Goal: Task Accomplishment & Management: Use online tool/utility

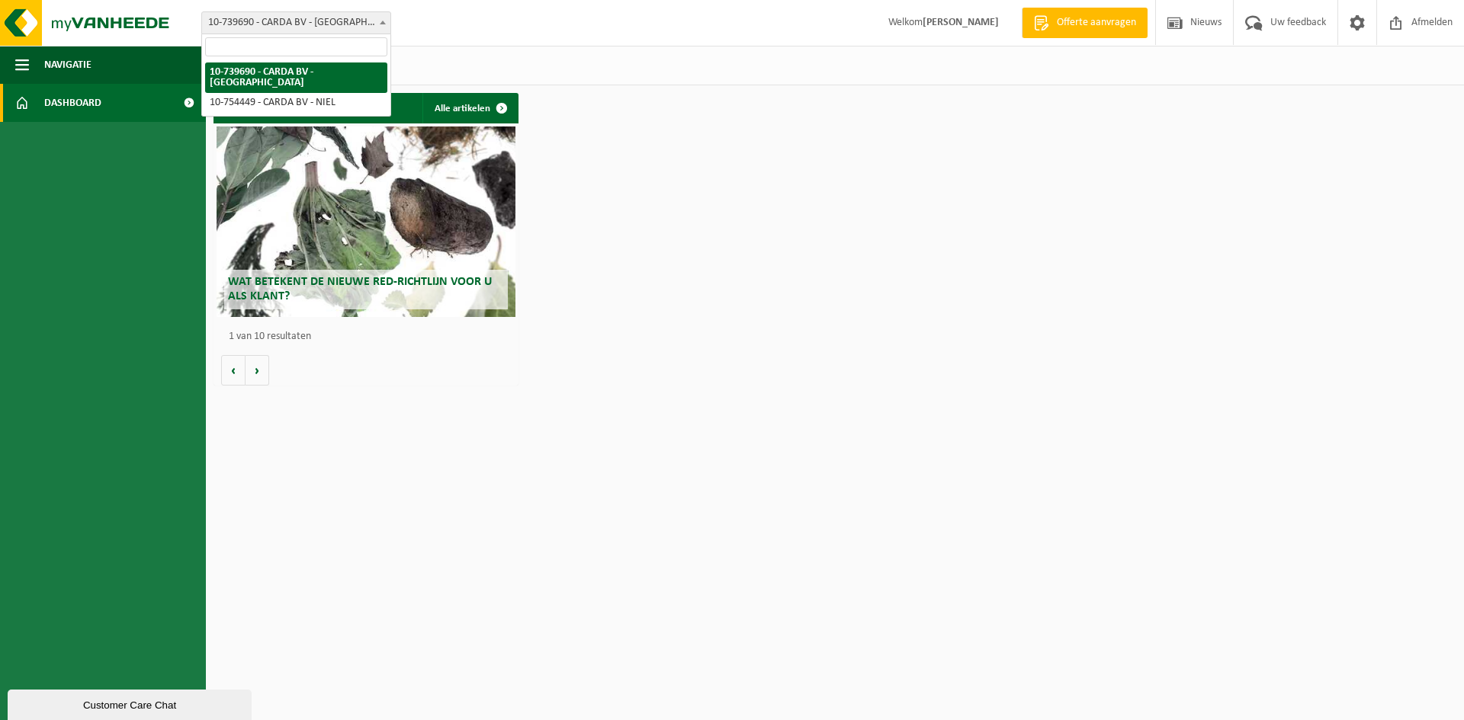
click at [281, 21] on span "10-739690 - [PERSON_NAME] BV - [GEOGRAPHIC_DATA]" at bounding box center [296, 22] width 188 height 21
select select "11813"
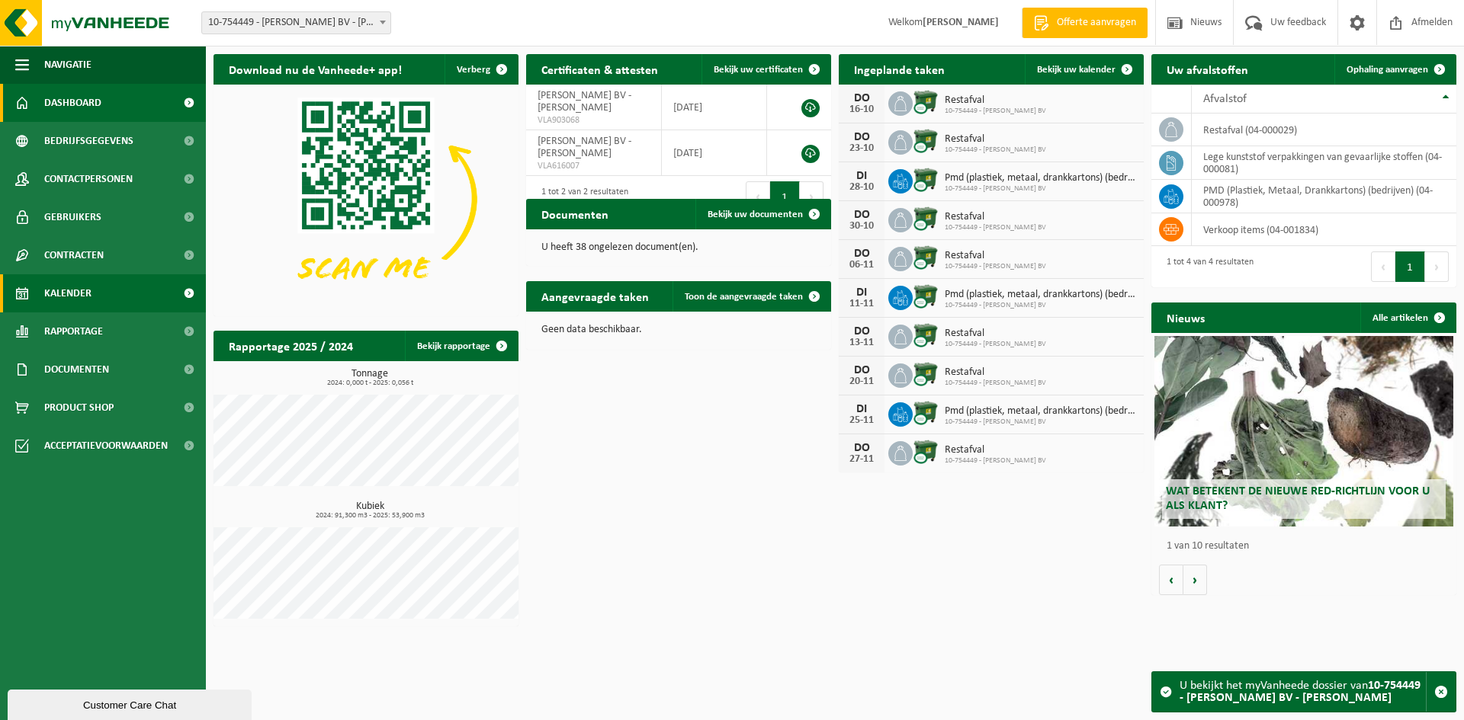
click at [84, 298] on span "Kalender" at bounding box center [67, 293] width 47 height 38
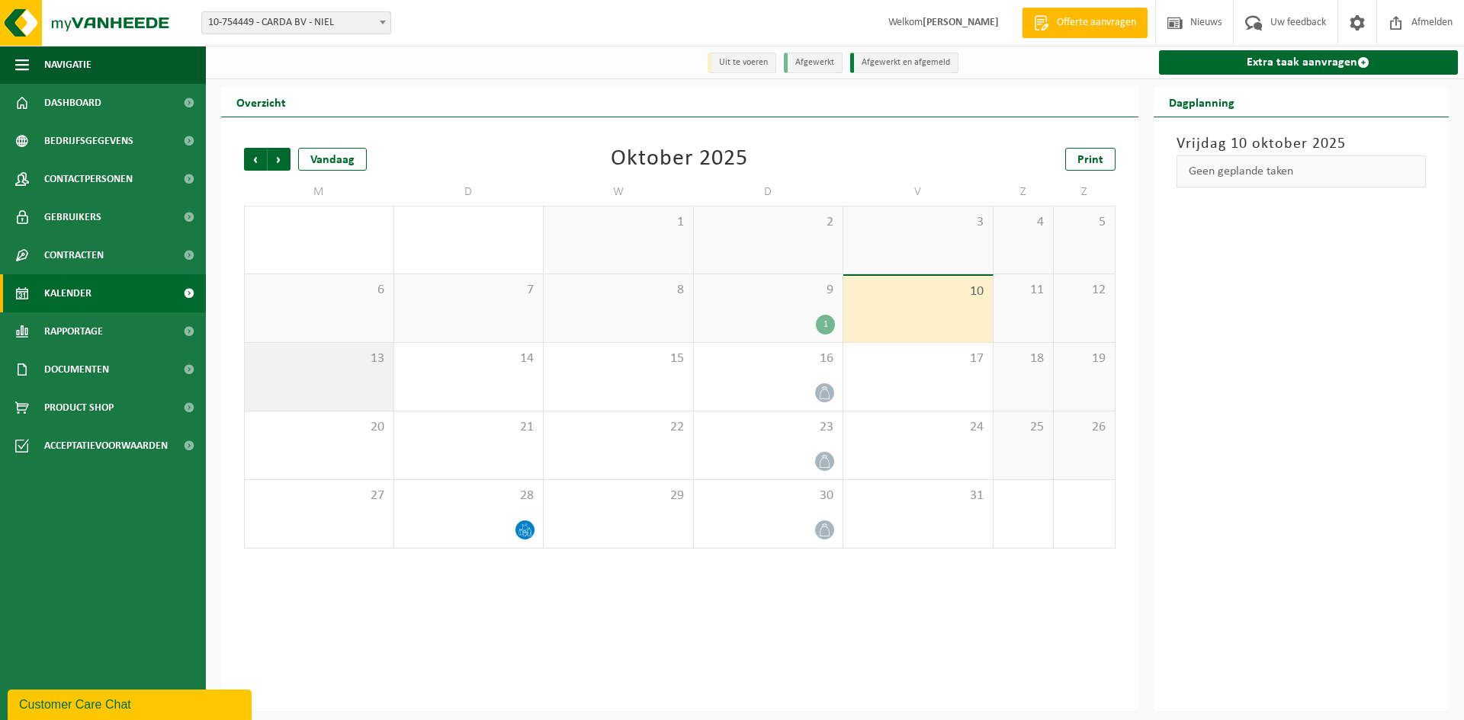
click at [298, 372] on div "13" at bounding box center [319, 377] width 149 height 68
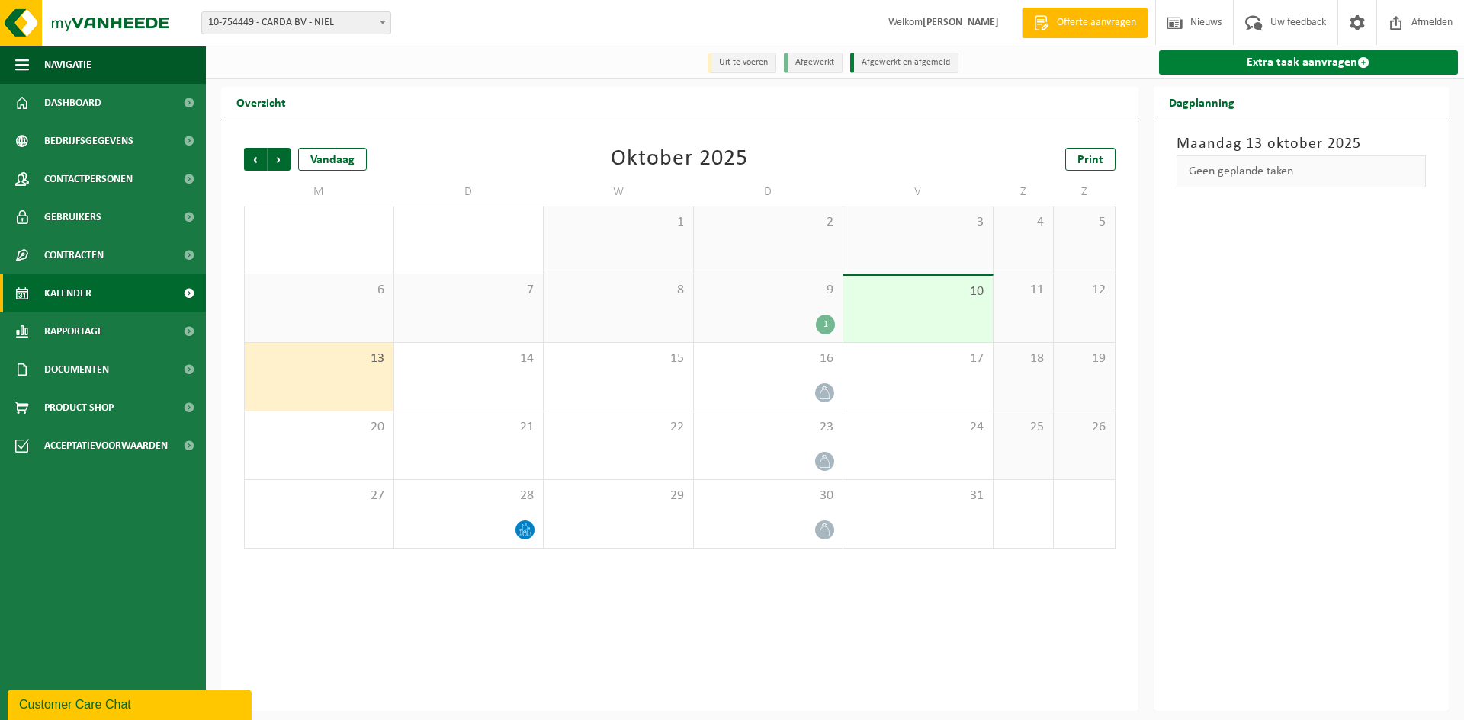
click at [1317, 66] on link "Extra taak aanvragen" at bounding box center [1309, 62] width 300 height 24
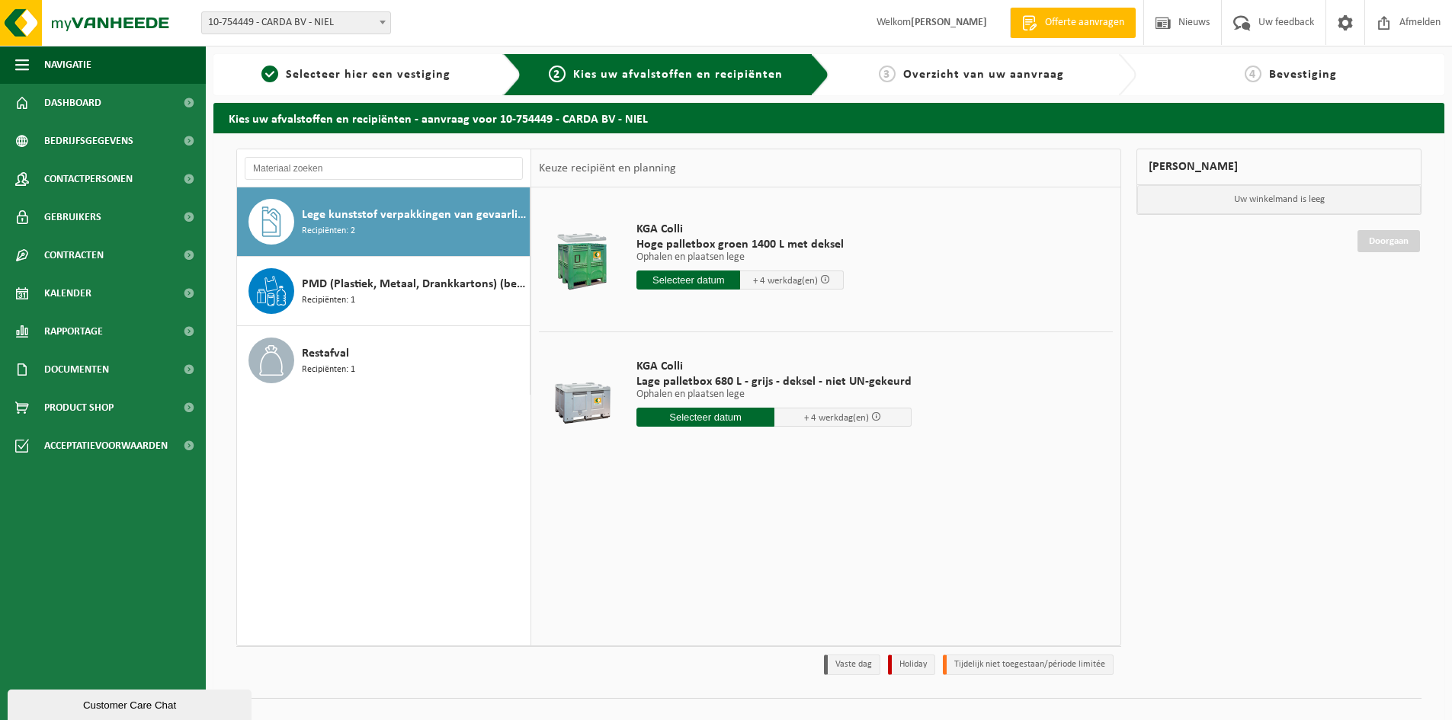
click at [696, 415] on input "text" at bounding box center [706, 417] width 138 height 19
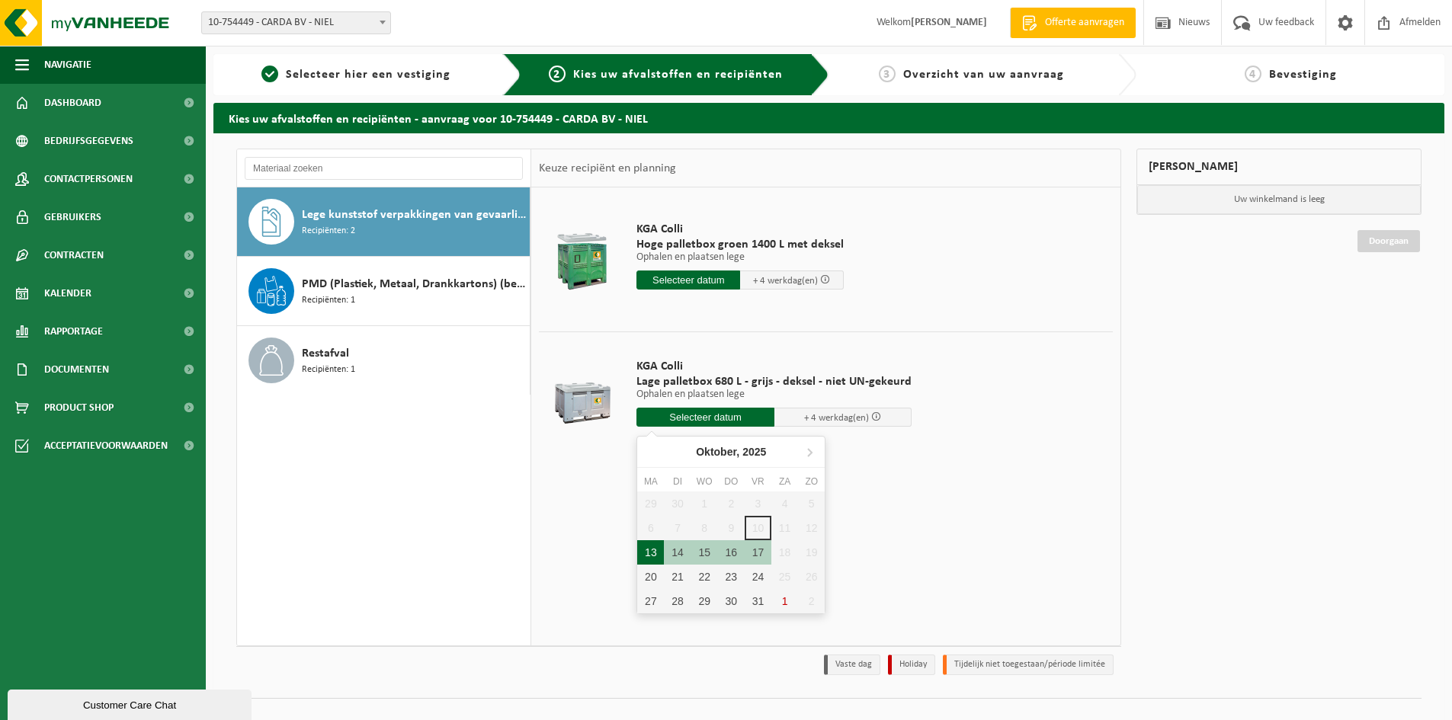
click at [648, 560] on div "13" at bounding box center [650, 553] width 27 height 24
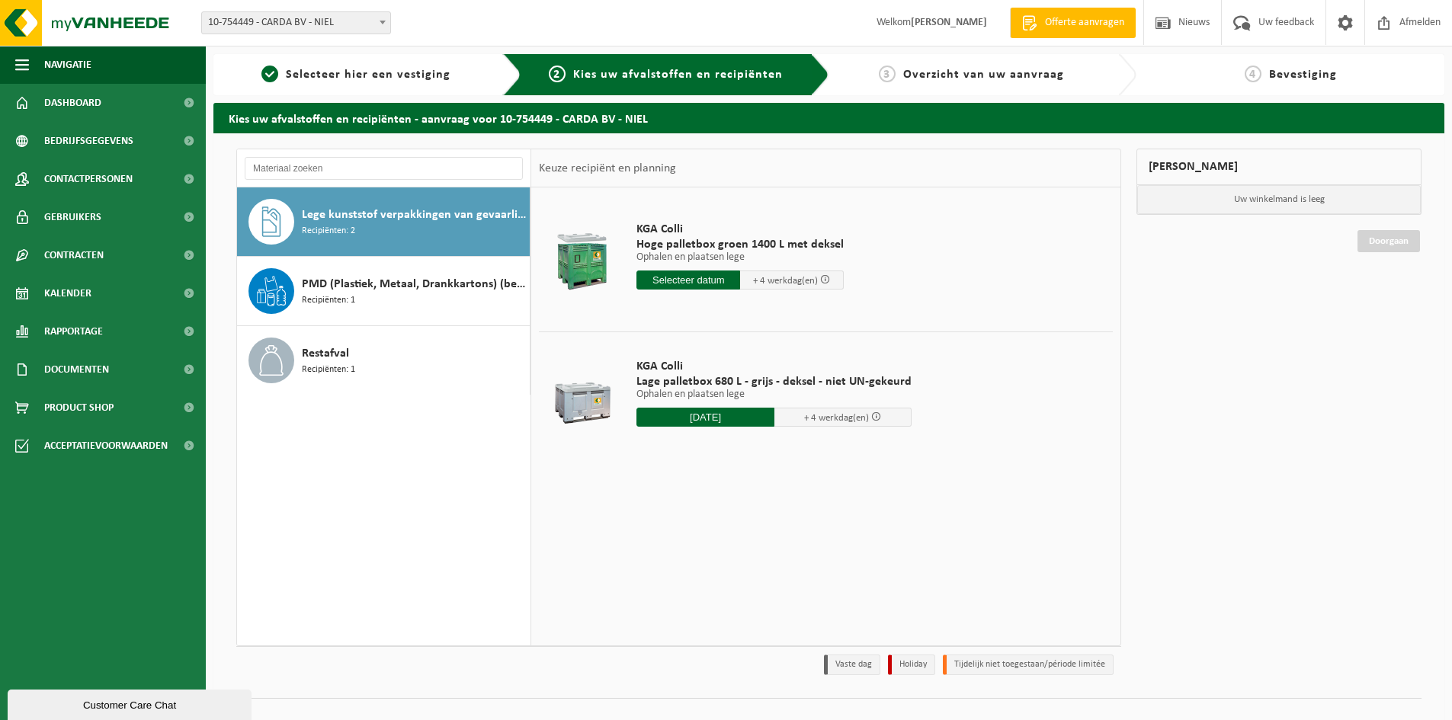
type input "Van 2025-10-13"
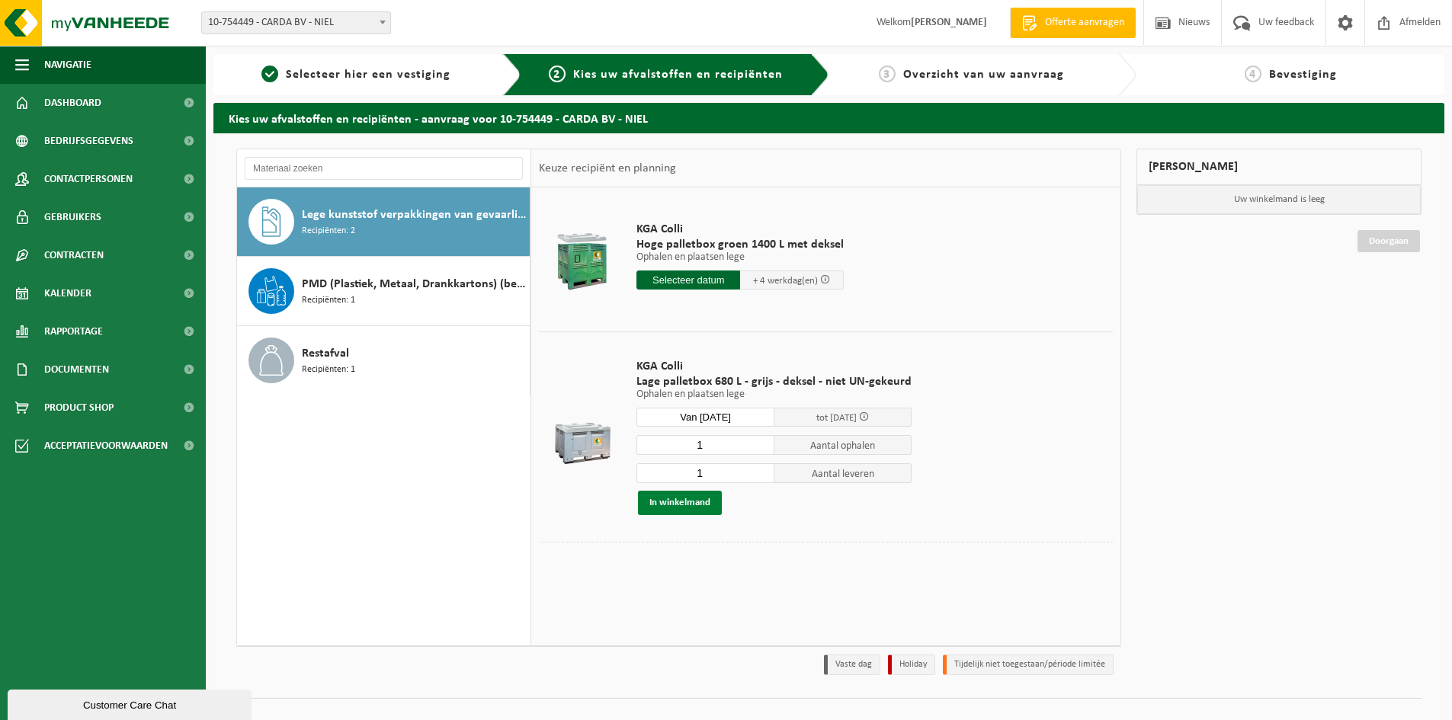
click at [689, 505] on button "In winkelmand" at bounding box center [680, 503] width 84 height 24
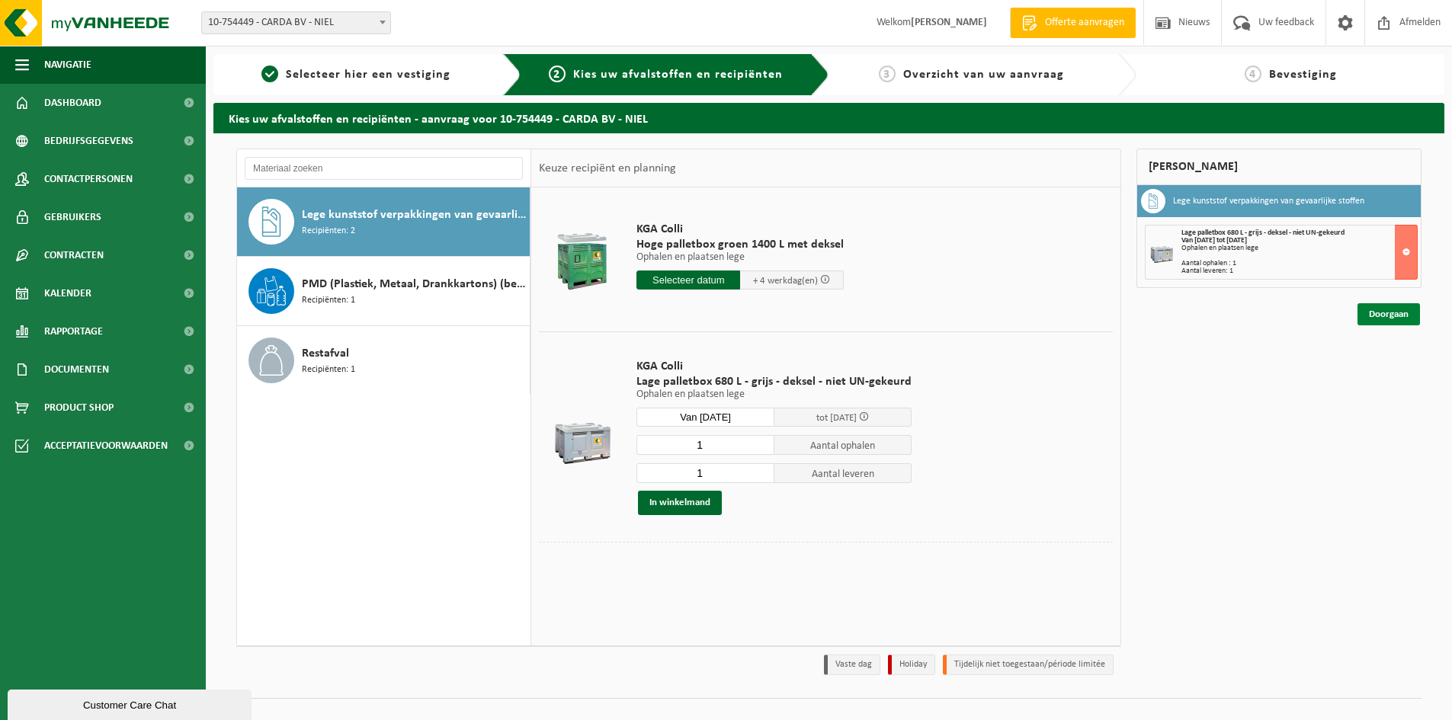
click at [1391, 314] on link "Doorgaan" at bounding box center [1389, 314] width 63 height 22
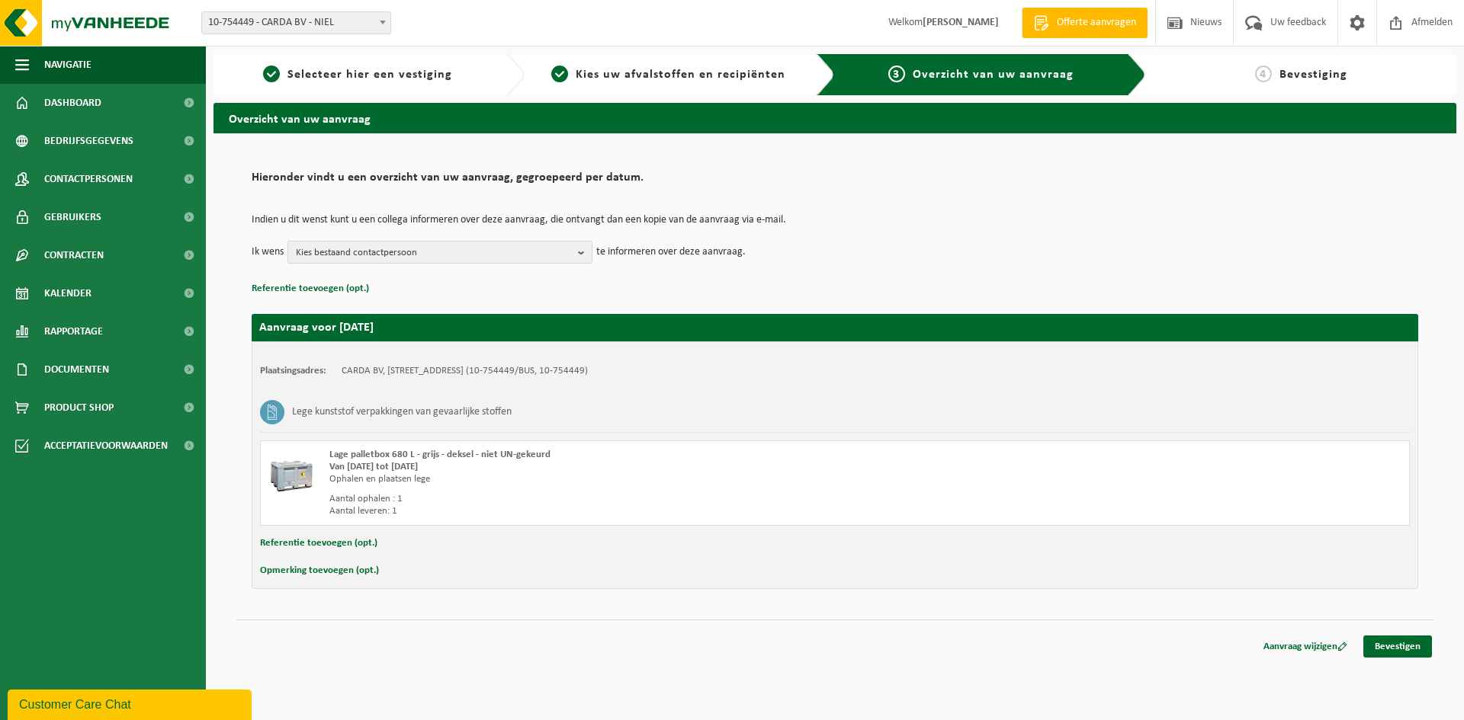
click at [348, 259] on span "Kies bestaand contactpersoon" at bounding box center [434, 253] width 276 height 23
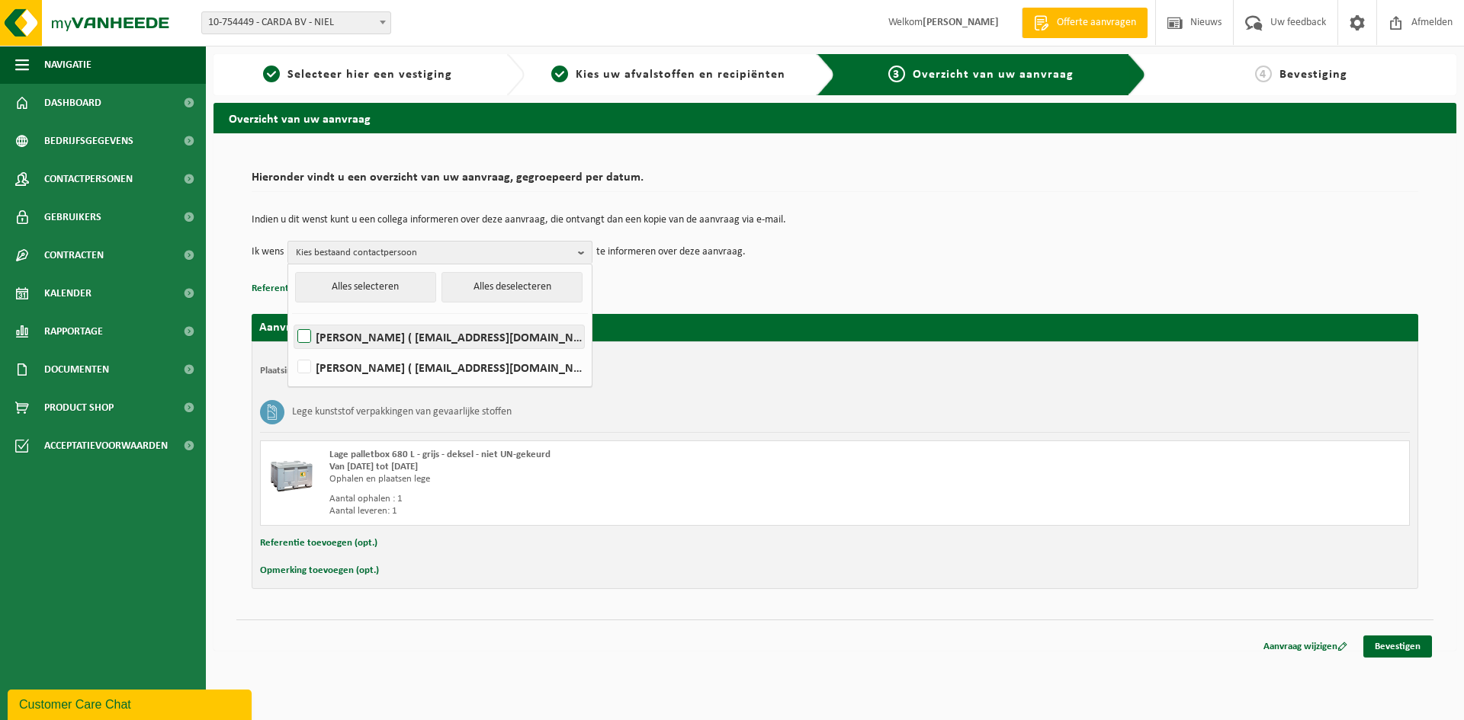
click at [306, 338] on label "BERTRAN BRUERS ( info@carda.be )" at bounding box center [439, 337] width 290 height 23
click at [292, 318] on input "BERTRAN BRUERS ( info@carda.be )" at bounding box center [291, 317] width 1 height 1
checkbox input "true"
click at [582, 255] on b "button" at bounding box center [585, 253] width 14 height 22
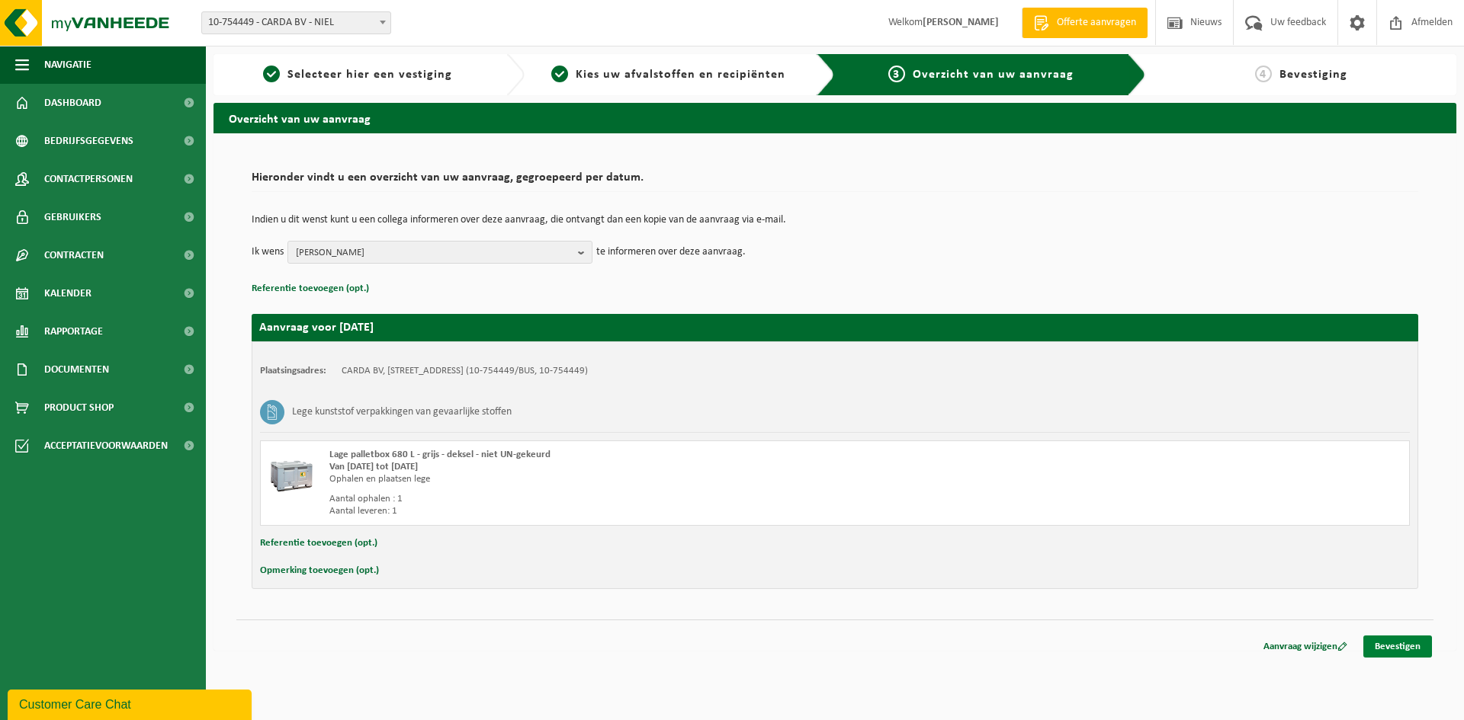
click at [1411, 646] on link "Bevestigen" at bounding box center [1397, 647] width 69 height 22
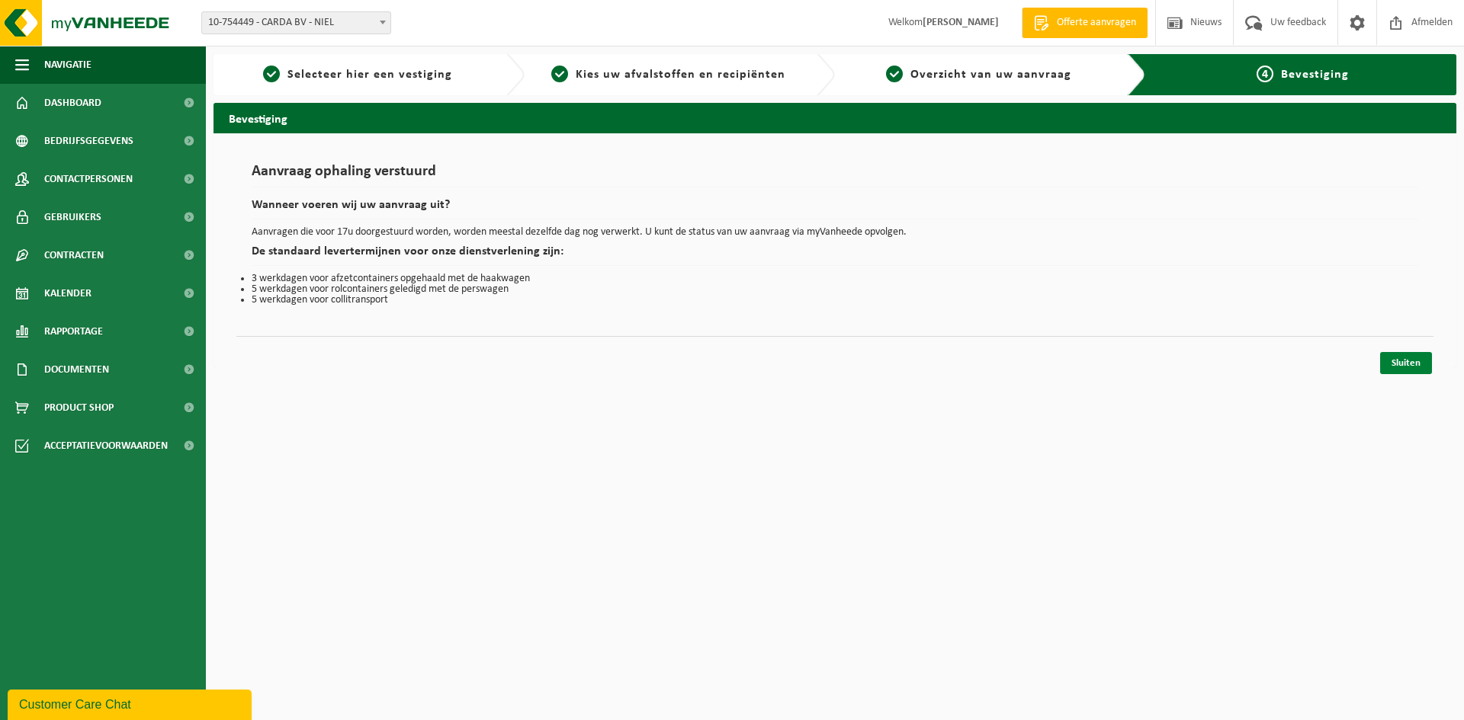
click at [1400, 355] on link "Sluiten" at bounding box center [1406, 363] width 52 height 22
